Goal: Transaction & Acquisition: Purchase product/service

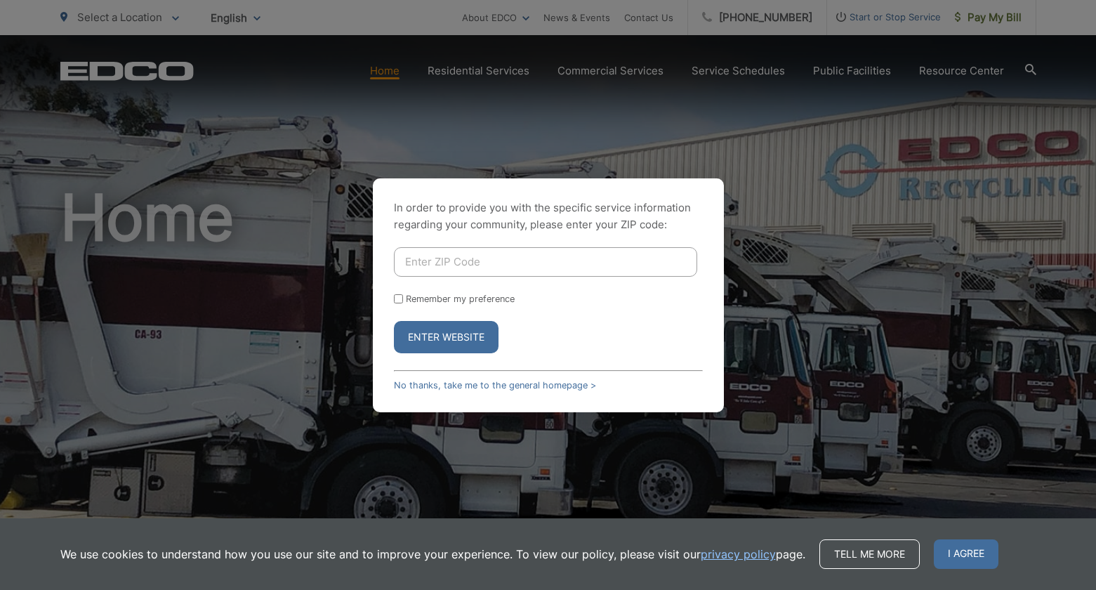
click at [451, 254] on input "Enter ZIP Code" at bounding box center [545, 261] width 303 height 29
type input "92078"
click at [406, 303] on label "Remember my preference" at bounding box center [460, 299] width 109 height 11
click at [403, 303] on input "Remember my preference" at bounding box center [398, 298] width 9 height 9
checkbox input "true"
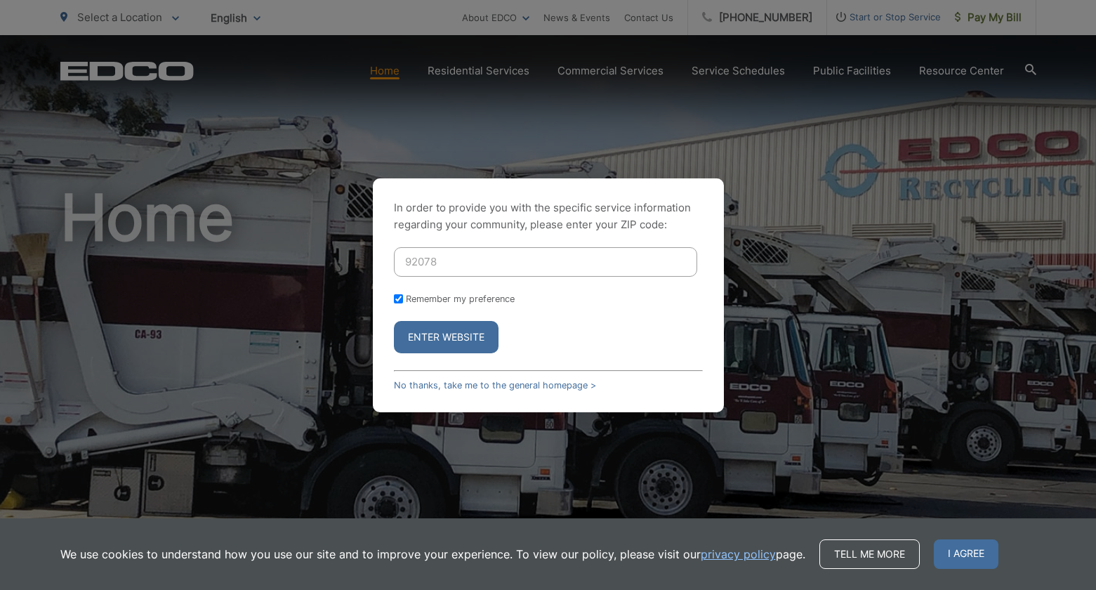
checkbox input "true"
click at [410, 341] on button "Enter Website" at bounding box center [446, 337] width 105 height 32
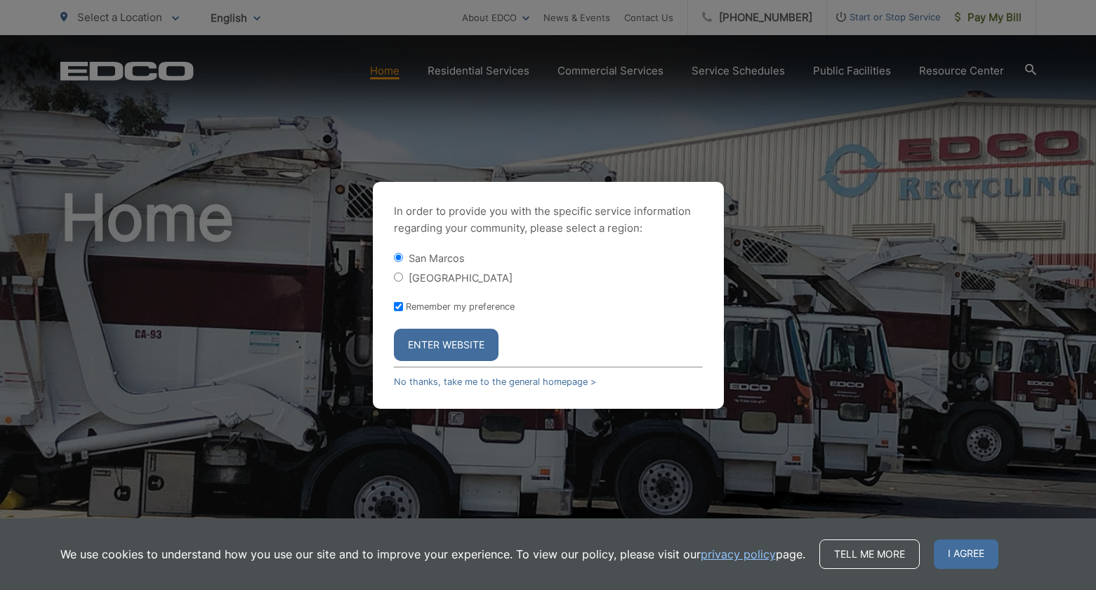
click at [453, 347] on button "Enter Website" at bounding box center [446, 345] width 105 height 32
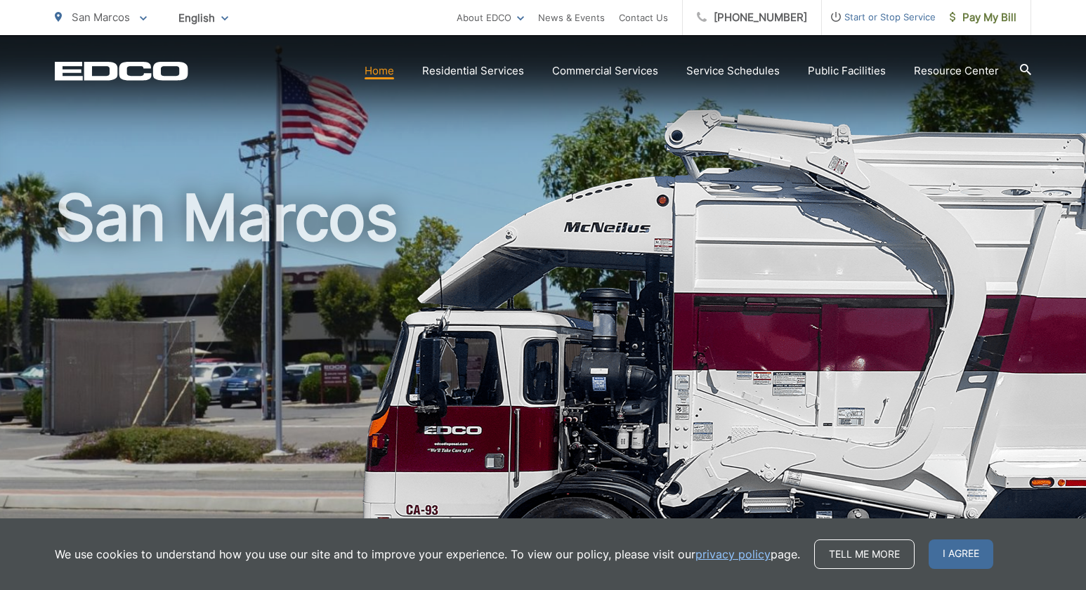
click at [1001, 17] on span "Pay My Bill" at bounding box center [982, 17] width 67 height 17
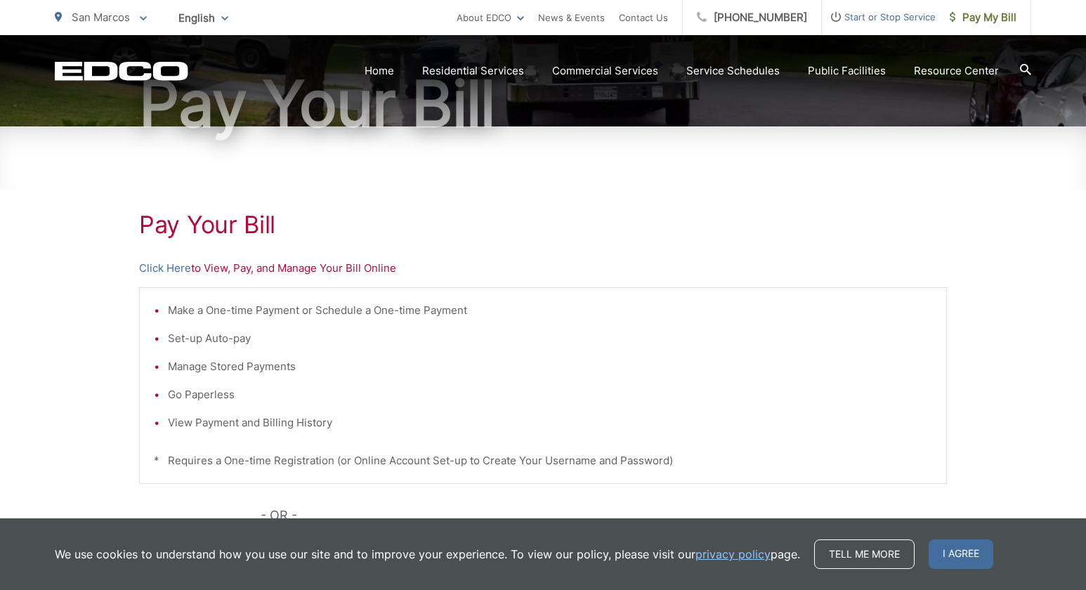
scroll to position [211, 0]
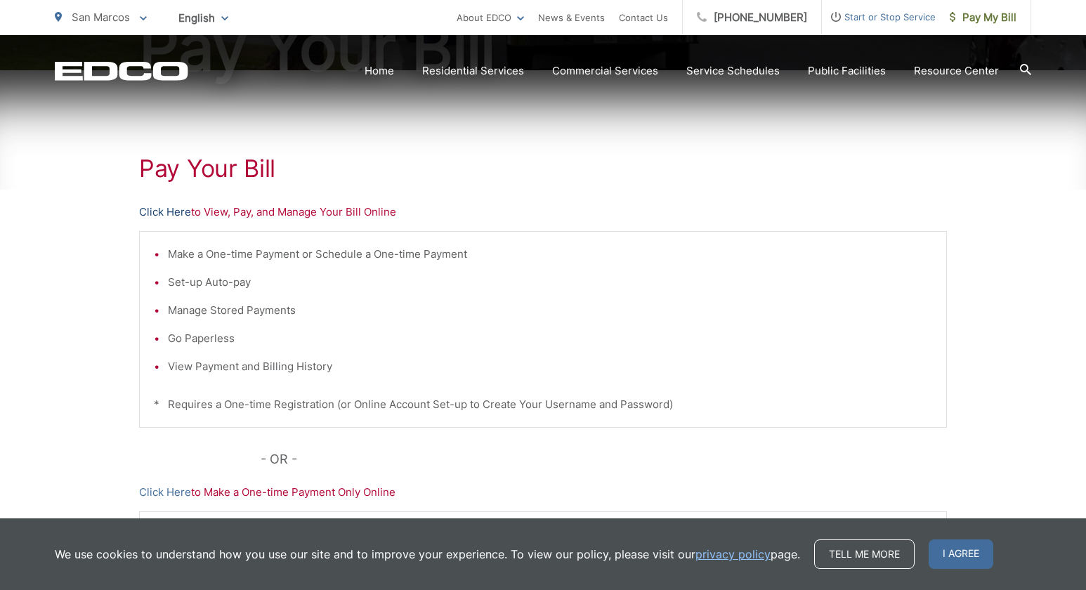
click at [159, 209] on link "Click Here" at bounding box center [165, 212] width 52 height 17
click at [172, 211] on link "Click Here" at bounding box center [165, 212] width 52 height 17
click at [175, 497] on link "Click Here" at bounding box center [165, 492] width 52 height 17
